Goal: Transaction & Acquisition: Purchase product/service

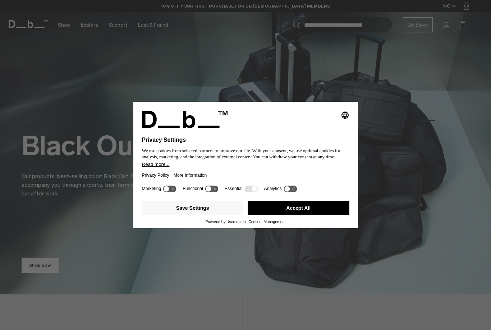
click at [277, 209] on button "Accept All" at bounding box center [299, 208] width 102 height 14
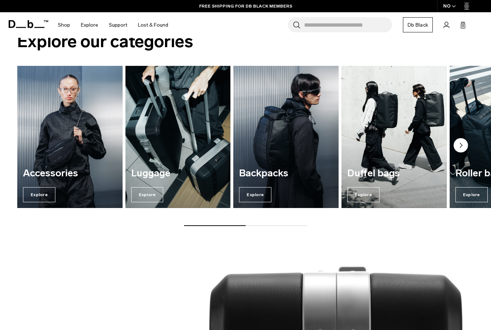
scroll to position [751, 0]
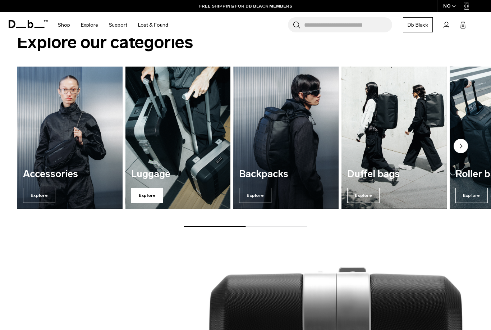
click at [149, 197] on span "Explore" at bounding box center [147, 195] width 32 height 15
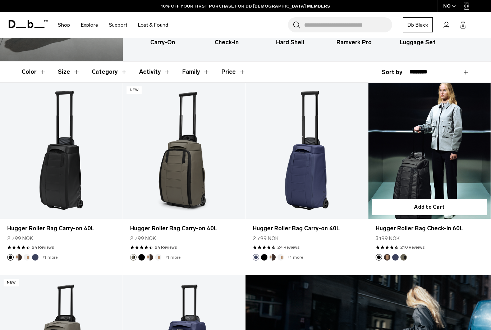
scroll to position [92, 0]
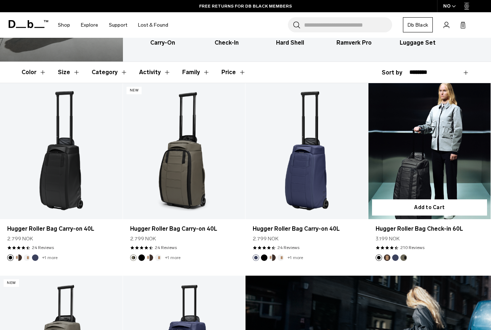
click at [434, 170] on link "Hugger Roller Bag Check-in 60L" at bounding box center [430, 151] width 123 height 136
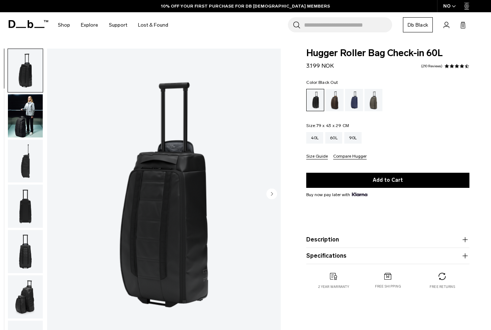
click at [274, 193] on circle "Next slide" at bounding box center [271, 193] width 11 height 11
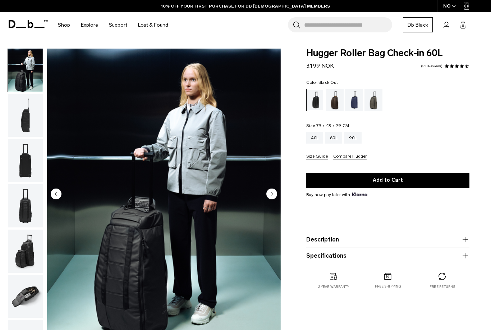
click at [274, 193] on circle "Next slide" at bounding box center [271, 193] width 11 height 11
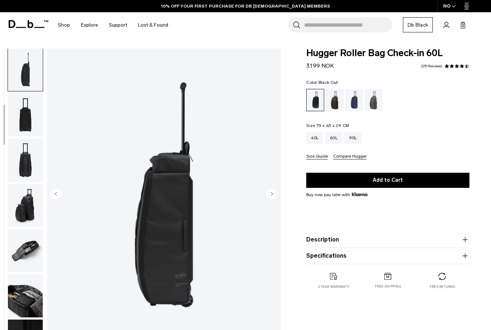
click at [274, 193] on circle "Next slide" at bounding box center [271, 193] width 11 height 11
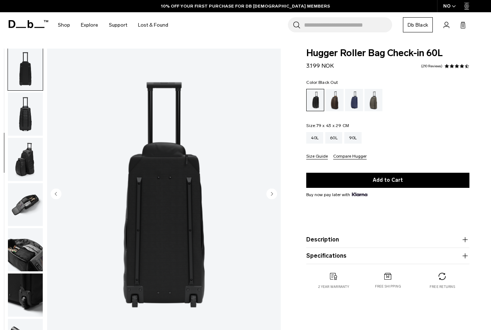
click at [274, 193] on circle "Next slide" at bounding box center [271, 193] width 11 height 11
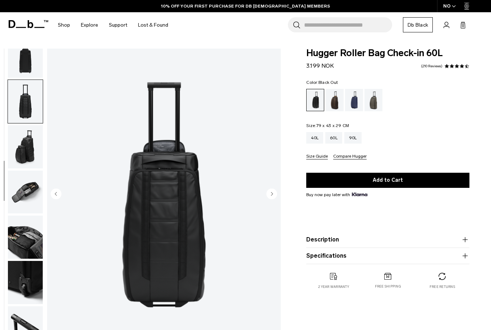
scroll to position [164, 0]
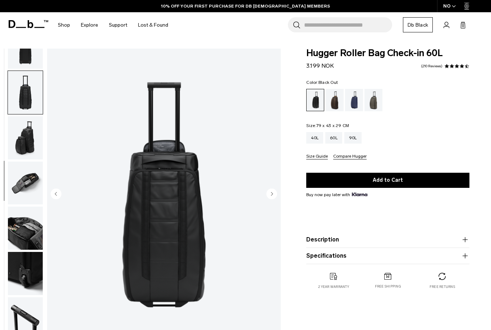
click at [274, 193] on circle "Next slide" at bounding box center [271, 193] width 11 height 11
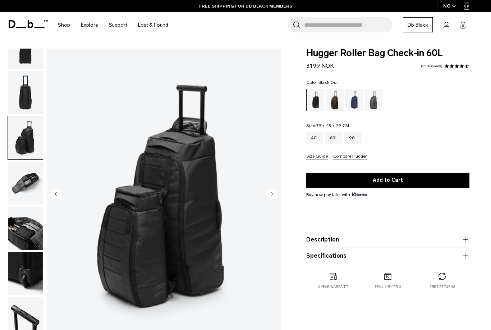
click at [274, 193] on circle "Next slide" at bounding box center [271, 193] width 11 height 11
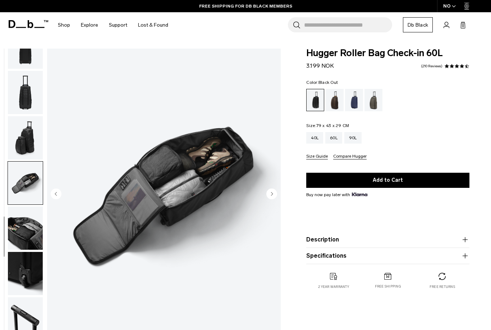
click at [274, 193] on circle "Next slide" at bounding box center [271, 193] width 11 height 11
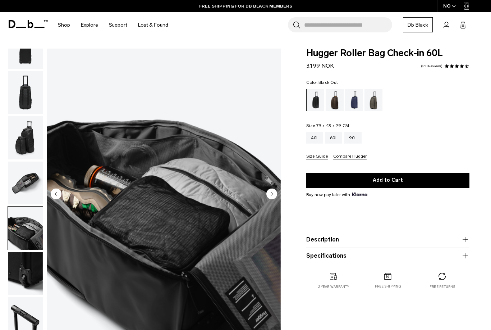
click at [274, 193] on circle "Next slide" at bounding box center [271, 193] width 11 height 11
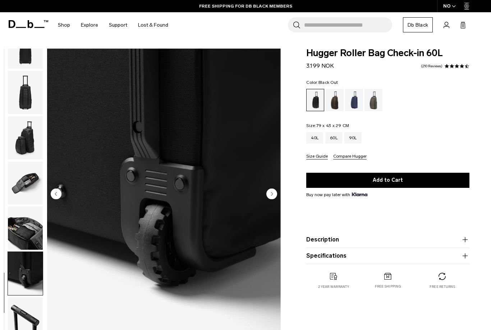
click at [274, 193] on circle "Next slide" at bounding box center [271, 193] width 11 height 11
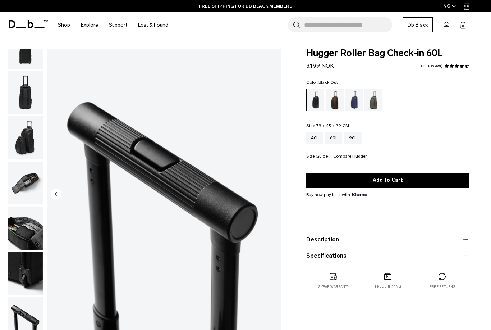
click at [274, 194] on img "10 / 10" at bounding box center [164, 195] width 234 height 292
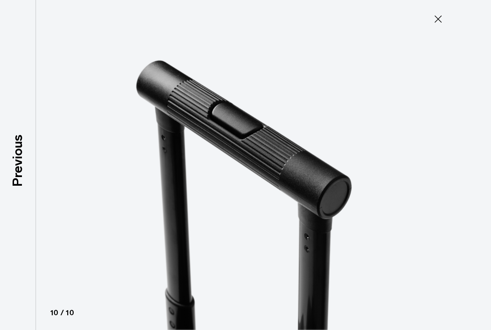
click at [438, 19] on icon at bounding box center [438, 18] width 7 height 7
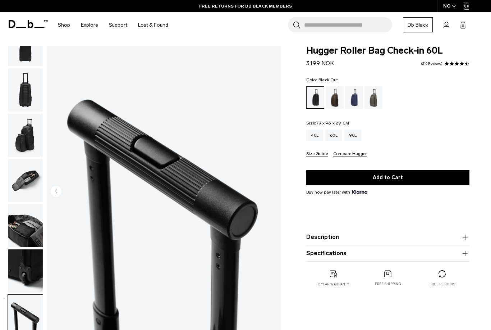
scroll to position [0, 0]
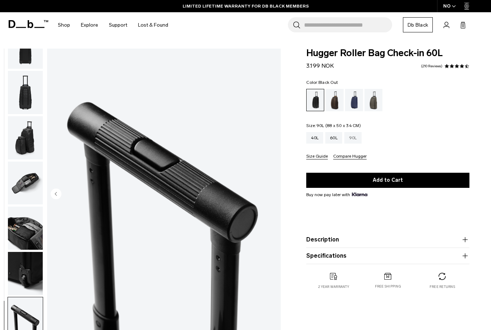
click at [353, 137] on div "90L" at bounding box center [352, 138] width 17 height 12
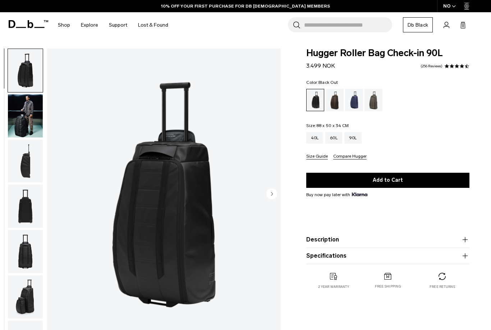
click at [26, 299] on img "button" at bounding box center [25, 296] width 35 height 43
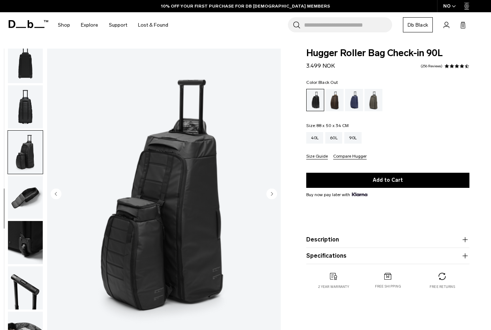
scroll to position [164, 0]
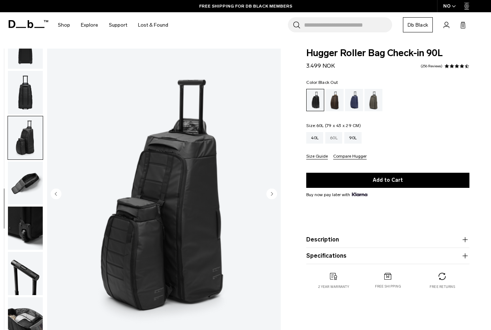
click at [336, 139] on div "60L" at bounding box center [333, 138] width 17 height 12
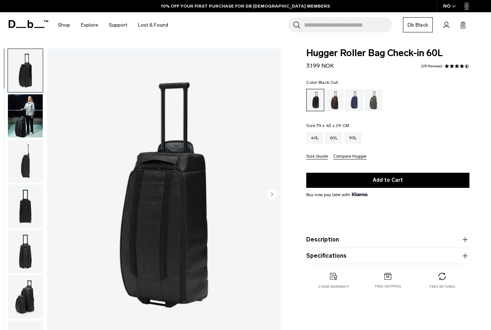
click at [20, 313] on img "button" at bounding box center [25, 296] width 35 height 43
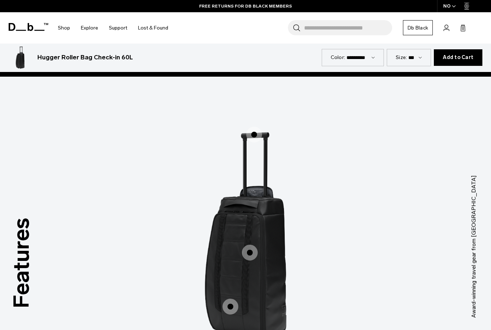
scroll to position [782, 0]
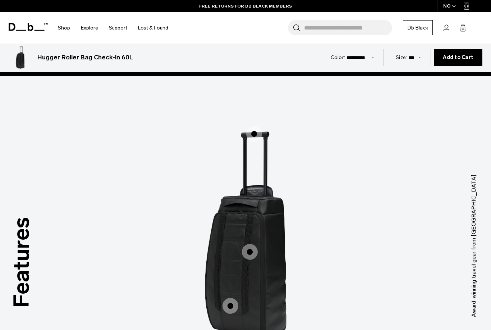
click at [229, 298] on span "1 / 3" at bounding box center [231, 306] width 16 height 16
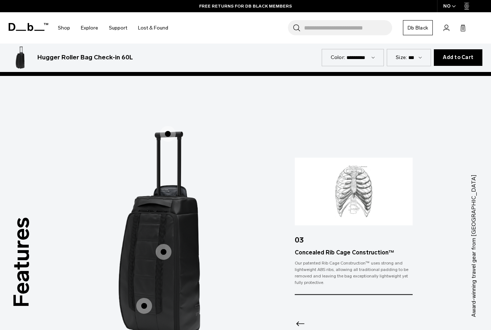
click at [159, 251] on label "Hook-Up System" at bounding box center [163, 251] width 17 height 17
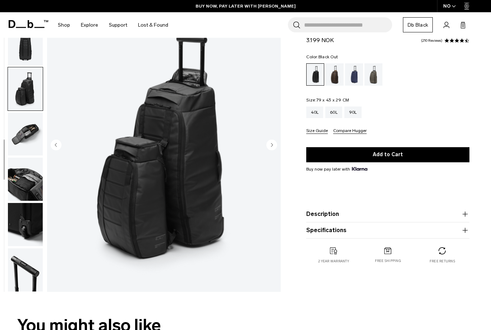
scroll to position [0, 0]
